Goal: Task Accomplishment & Management: Manage account settings

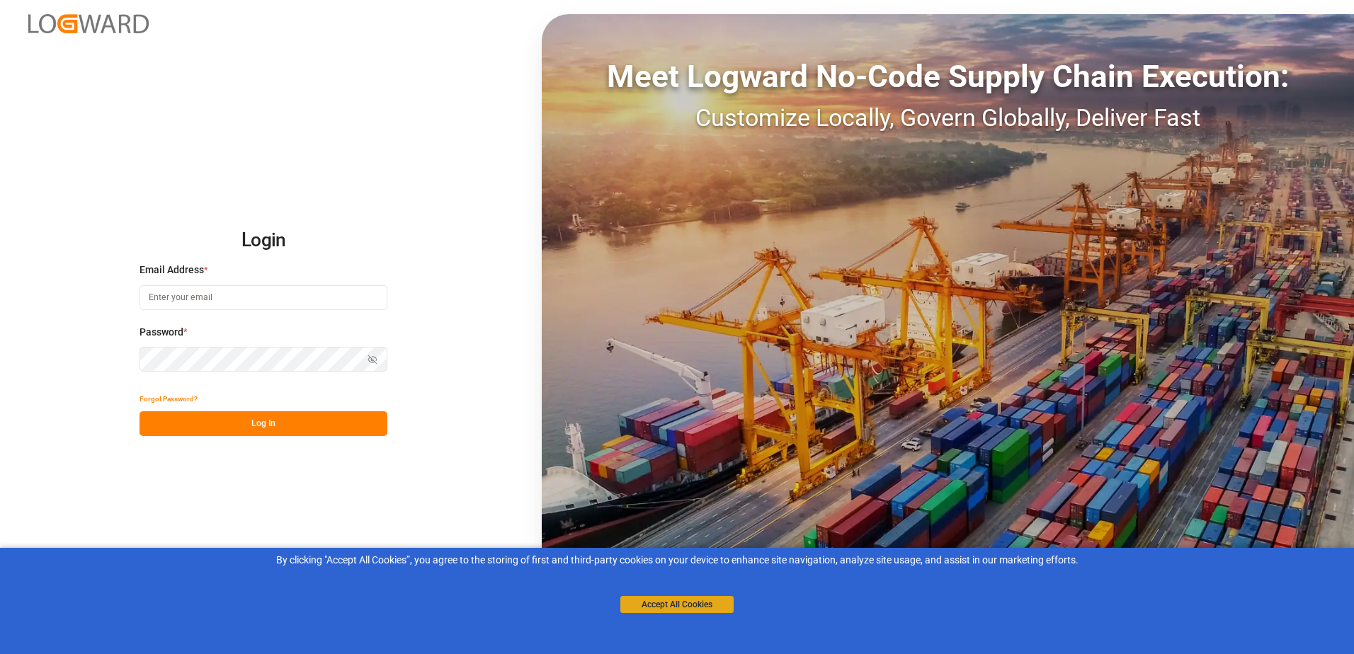
type input "[PERSON_NAME][EMAIL_ADDRESS][PERSON_NAME][DOMAIN_NAME]"
click at [708, 605] on button "Accept All Cookies" at bounding box center [676, 604] width 113 height 17
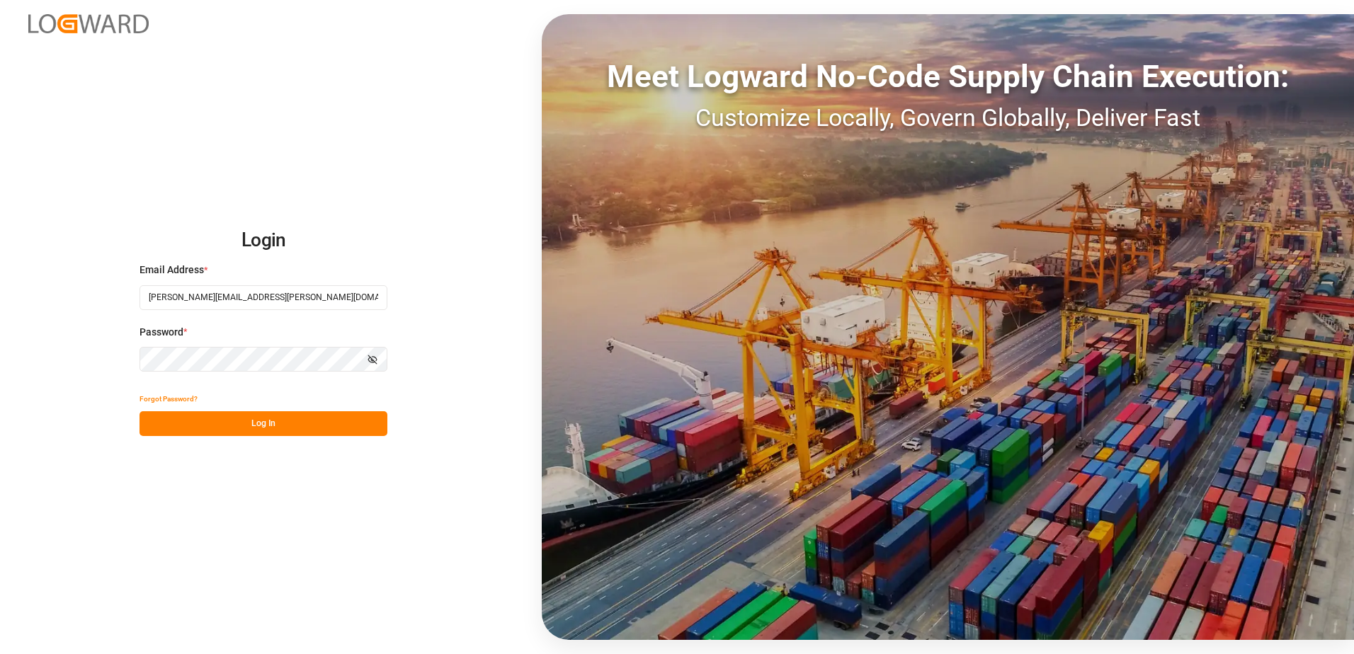
click at [252, 426] on button "Log In" at bounding box center [263, 423] width 248 height 25
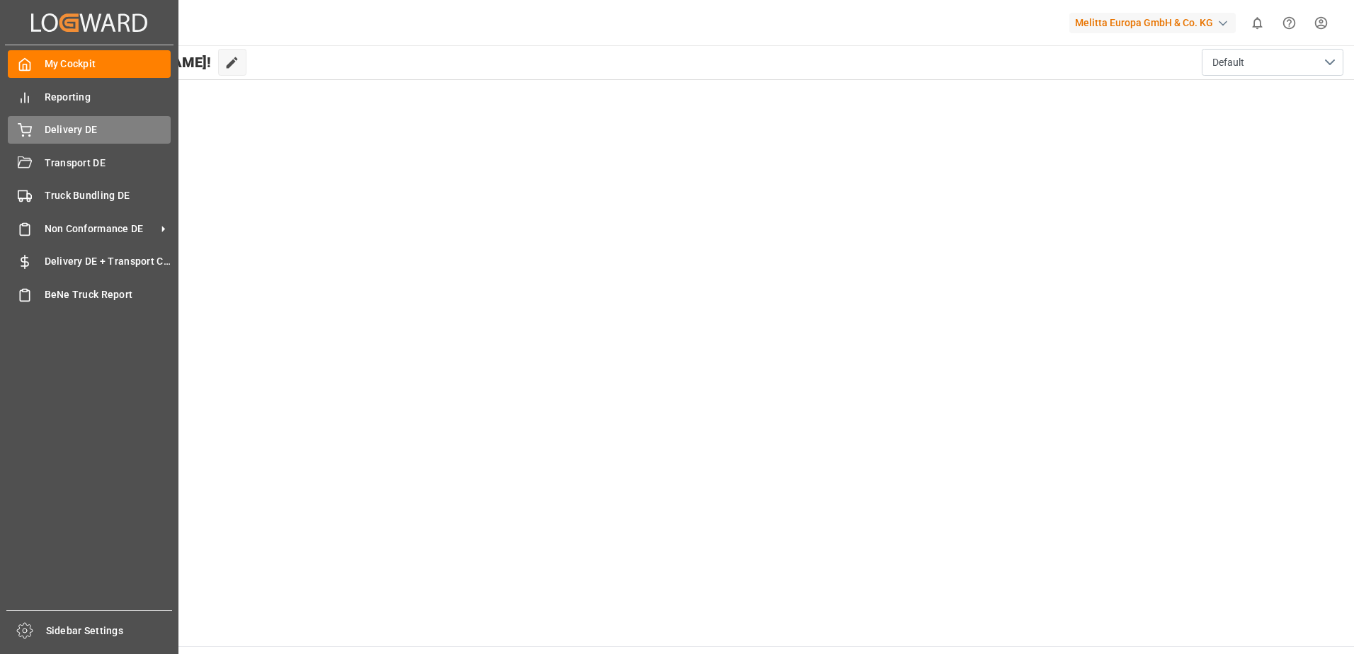
click at [30, 125] on icon at bounding box center [25, 130] width 14 height 14
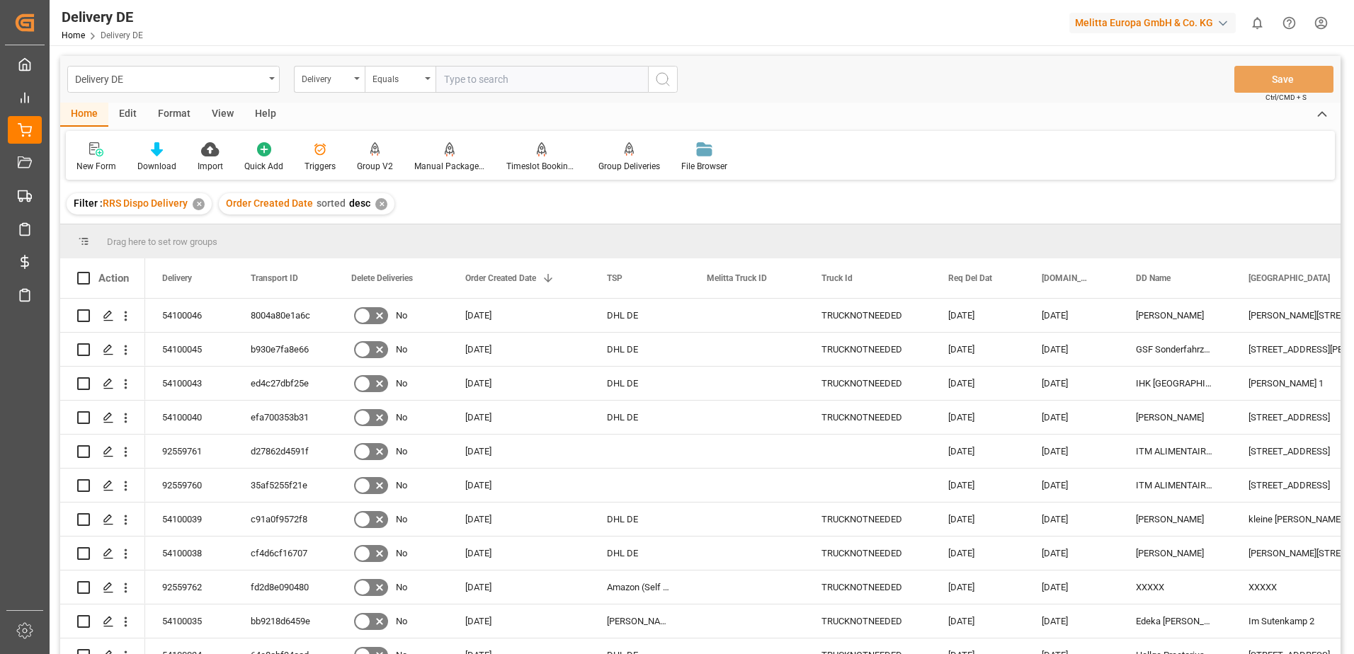
click at [1320, 18] on html "Created by potrace 1.15, written by [PERSON_NAME] [DATE]-[DATE] Created by potr…" at bounding box center [677, 327] width 1354 height 654
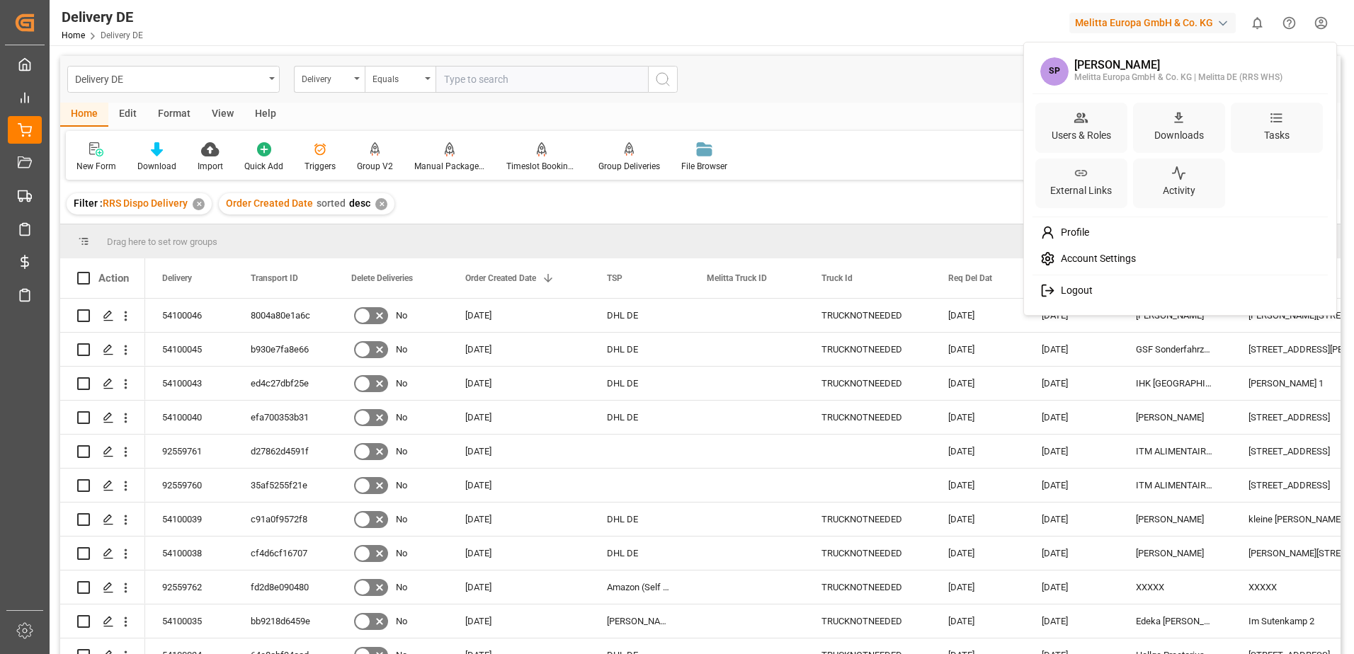
click at [1080, 290] on span "Logout" at bounding box center [1074, 291] width 38 height 13
